Goal: Task Accomplishment & Management: Manage account settings

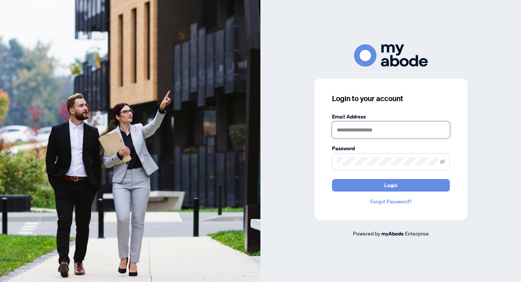
click at [356, 130] on input "text" at bounding box center [391, 129] width 118 height 17
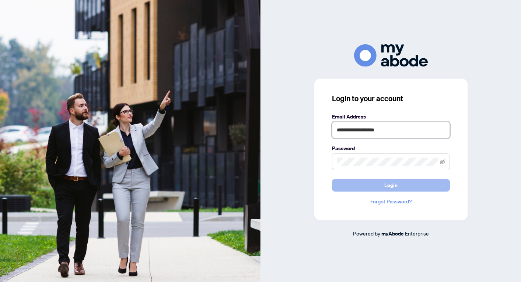
type input "**********"
click at [387, 187] on span "Login" at bounding box center [390, 185] width 13 height 12
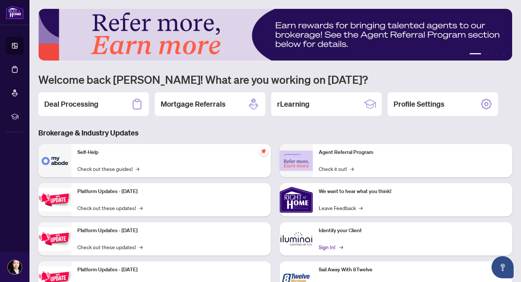
click at [324, 246] on link "Sign In! →" at bounding box center [330, 246] width 23 height 8
